Goal: Transaction & Acquisition: Obtain resource

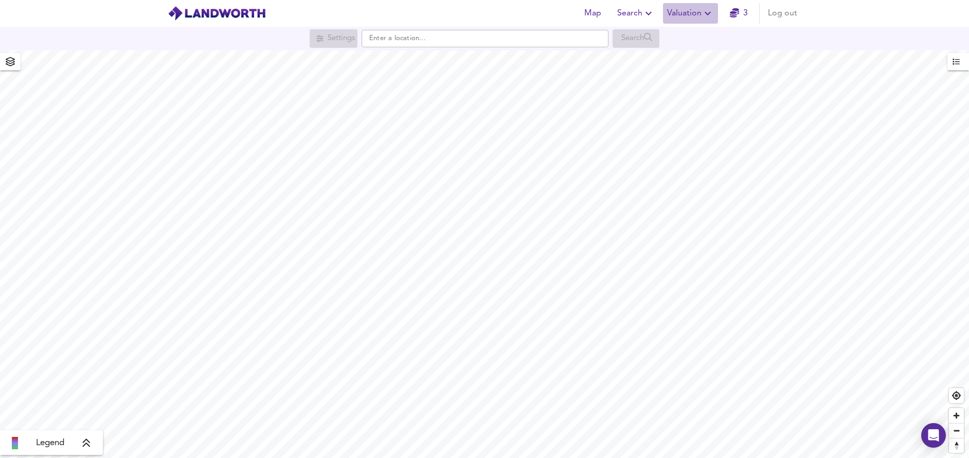
click at [700, 10] on span "Valuation" at bounding box center [690, 13] width 47 height 14
click at [708, 35] on li "New Valuation Report" at bounding box center [690, 37] width 123 height 19
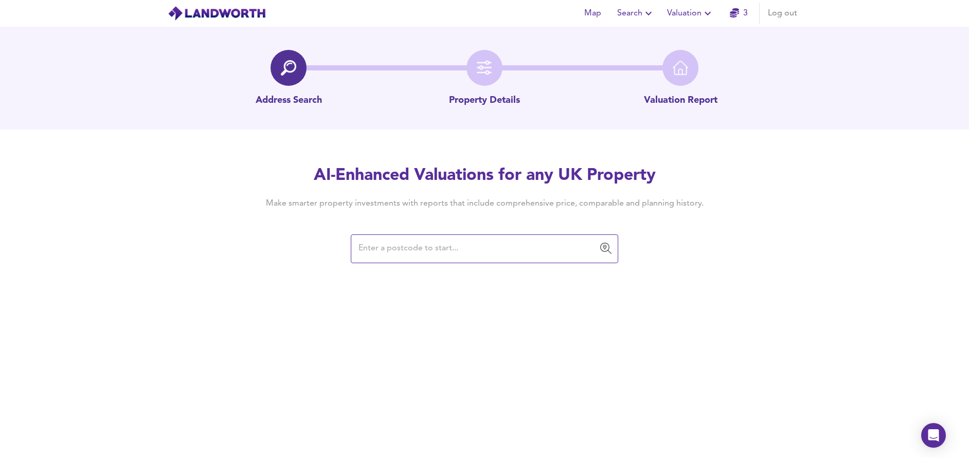
click at [432, 251] on input "text" at bounding box center [476, 249] width 243 height 20
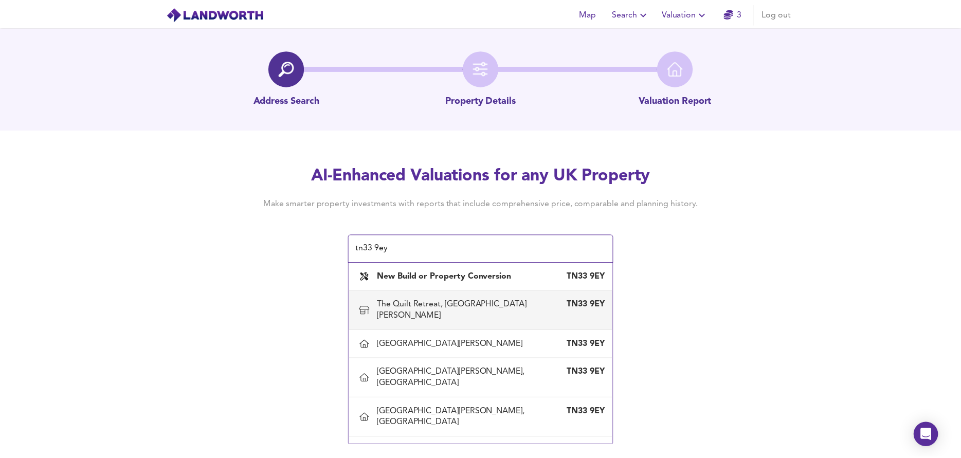
scroll to position [51, 0]
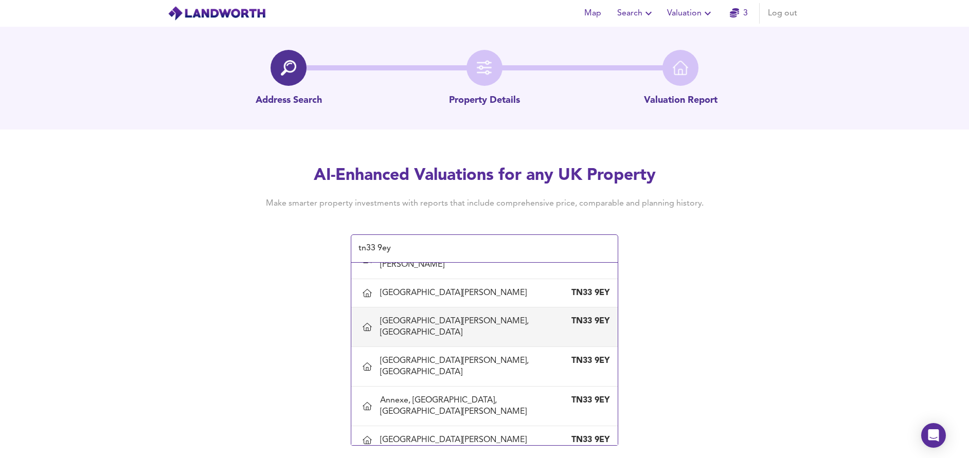
click at [438, 318] on div "[GEOGRAPHIC_DATA][PERSON_NAME], [GEOGRAPHIC_DATA]" at bounding box center [474, 327] width 188 height 23
type input "[GEOGRAPHIC_DATA][PERSON_NAME], [GEOGRAPHIC_DATA]"
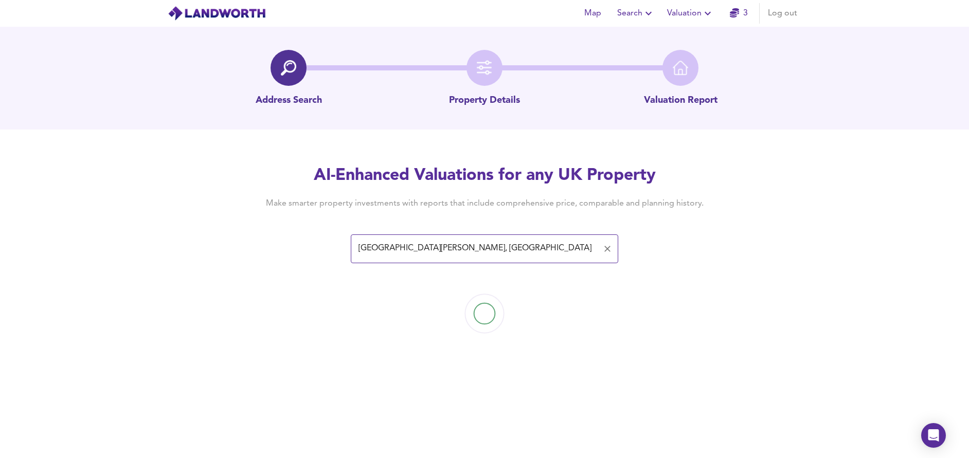
click at [438, 318] on img at bounding box center [484, 313] width 103 height 103
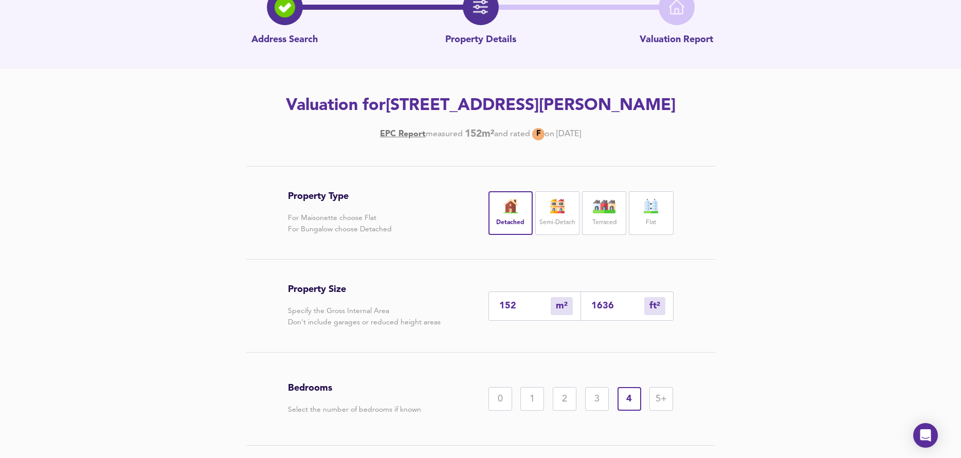
scroll to position [131, 0]
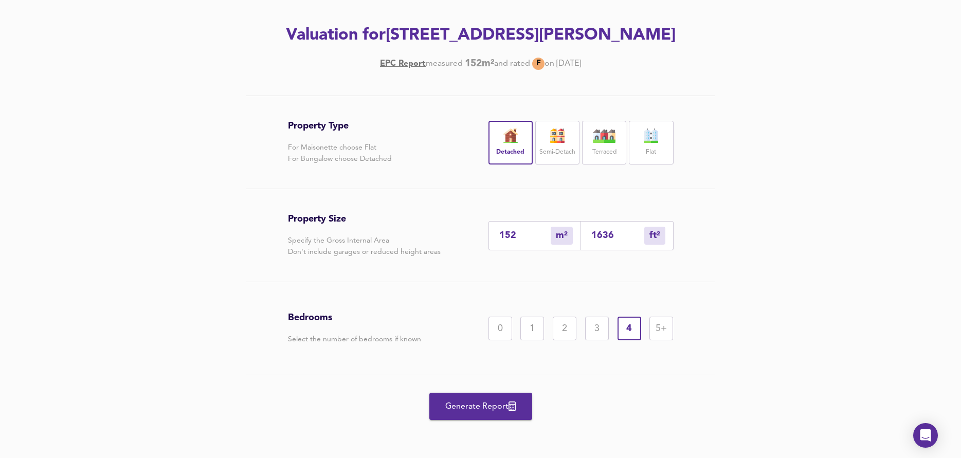
click at [491, 405] on span "Generate Report" at bounding box center [481, 407] width 82 height 14
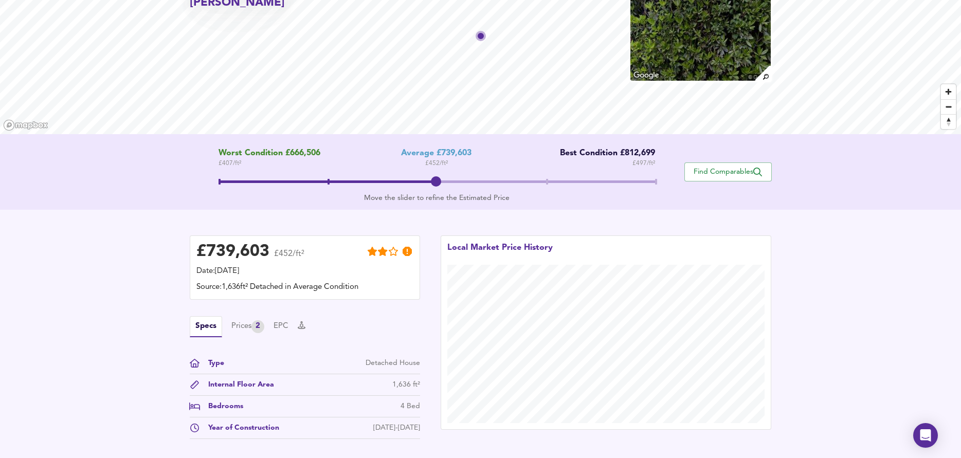
scroll to position [202, 0]
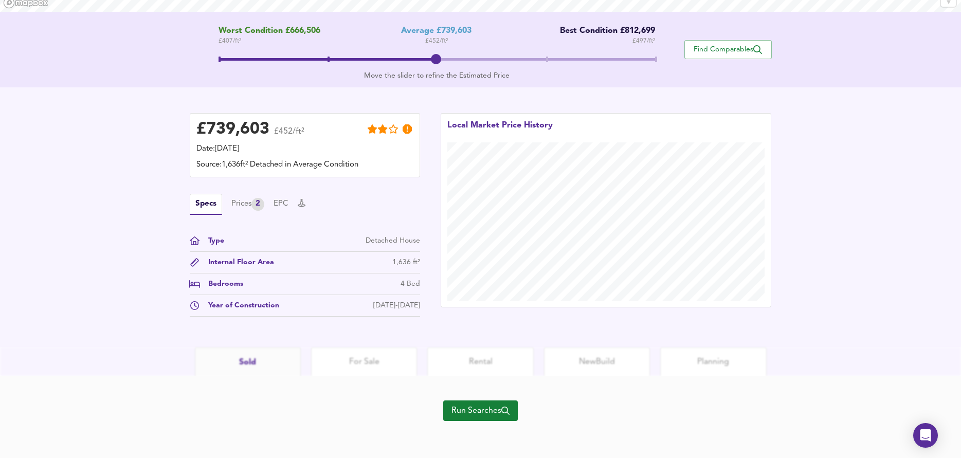
click at [486, 408] on span "Run Searches" at bounding box center [481, 411] width 58 height 14
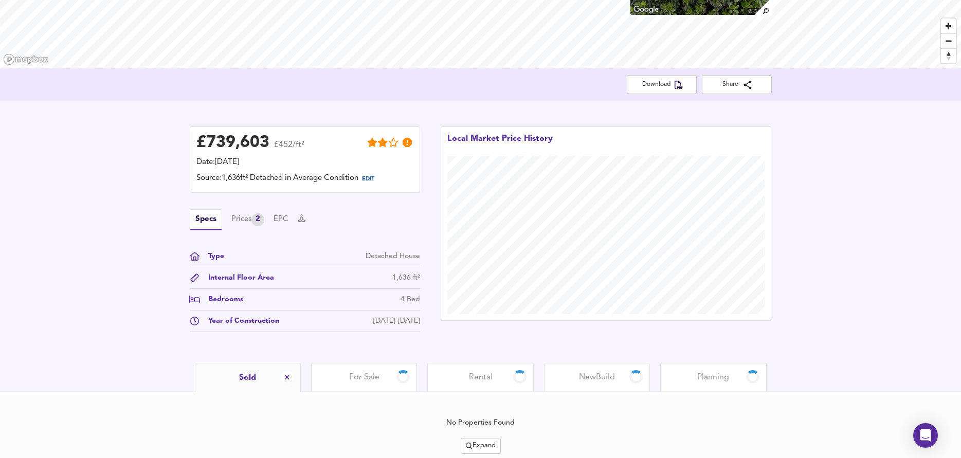
scroll to position [181, 0]
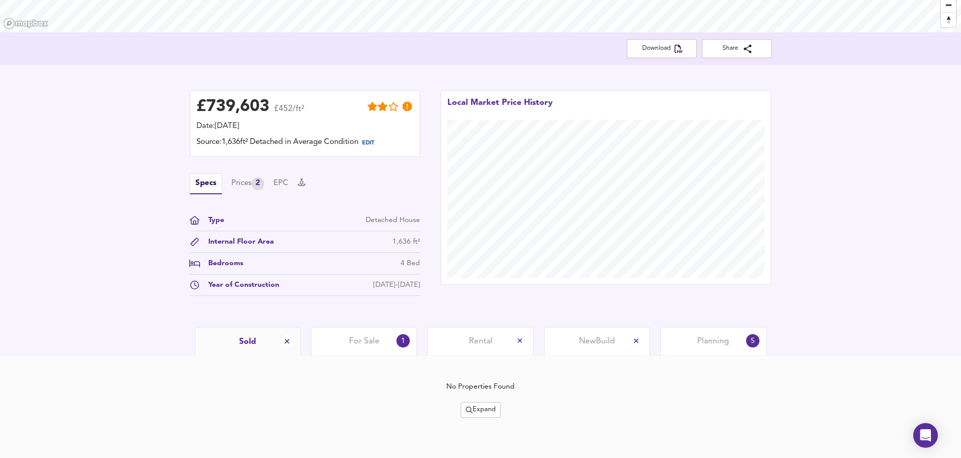
click at [482, 408] on span "Expand" at bounding box center [481, 410] width 30 height 12
click at [501, 342] on li "¼ mile ½ mile" at bounding box center [480, 341] width 109 height 16
click at [492, 409] on span "Expand" at bounding box center [481, 410] width 30 height 12
click at [497, 356] on li "1 year 2 years" at bounding box center [480, 357] width 109 height 16
click at [482, 409] on span "Expand" at bounding box center [481, 410] width 30 height 12
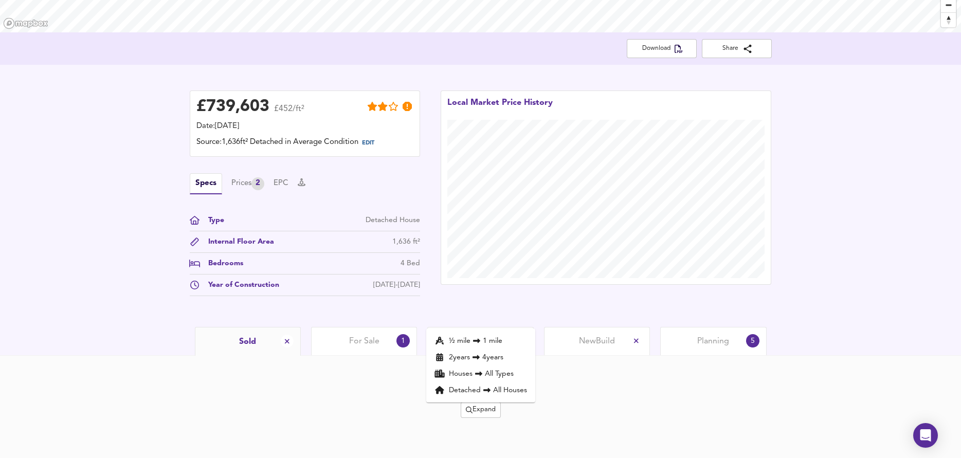
click at [502, 355] on li "2 year s 4 years" at bounding box center [480, 357] width 109 height 16
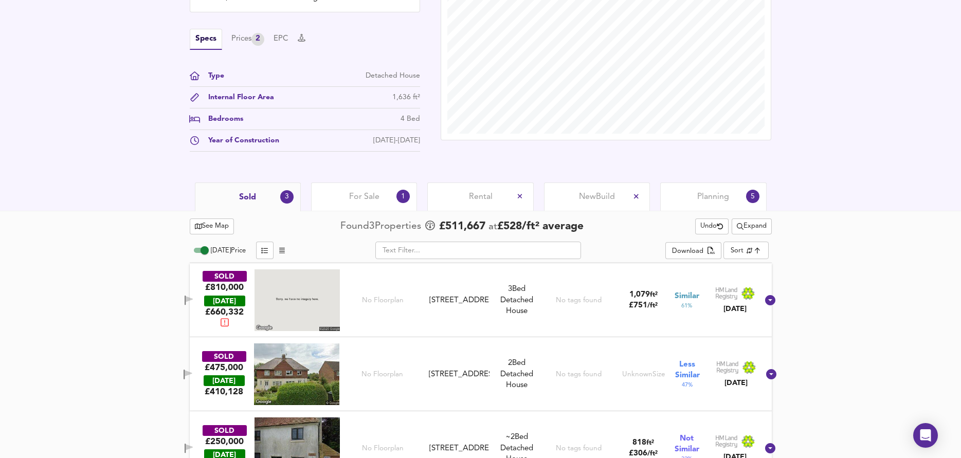
scroll to position [358, 0]
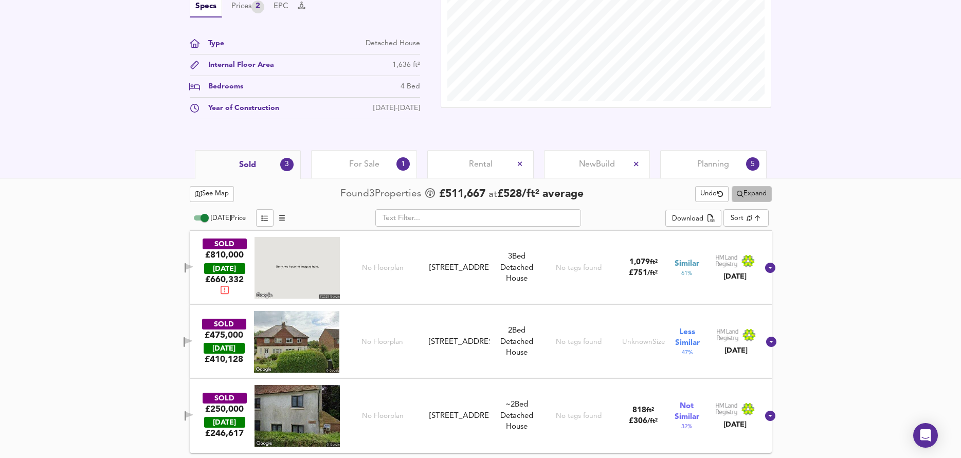
click at [769, 192] on button "Expand" at bounding box center [752, 194] width 40 height 16
click at [837, 244] on div "See Map Found 3 Propert ies £ 511,667 at £ 528 / ft² average Undo Expand ½ mile…" at bounding box center [480, 318] width 961 height 280
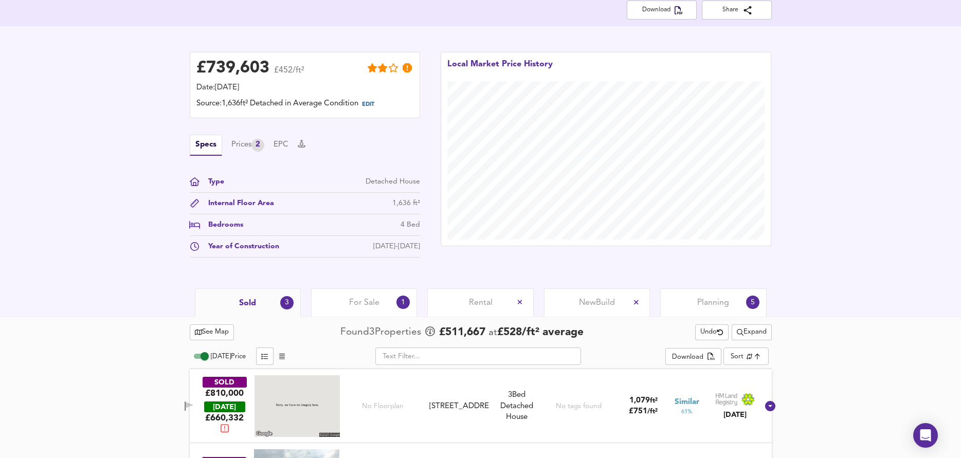
scroll to position [204, 0]
